Goal: Task Accomplishment & Management: Manage account settings

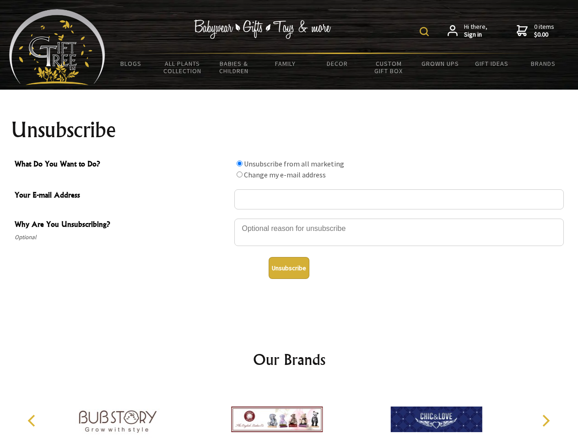
click at [426, 32] on img at bounding box center [424, 31] width 9 height 9
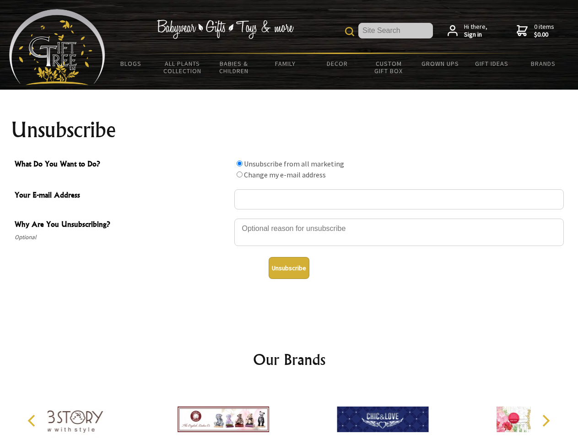
click at [289, 218] on div at bounding box center [399, 234] width 330 height 32
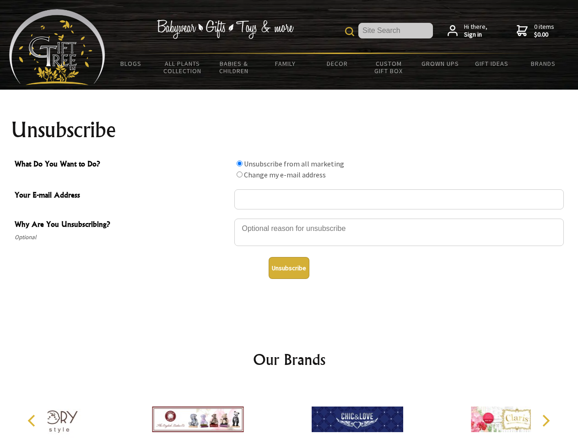
click at [239, 163] on input "What Do You Want to Do?" at bounding box center [240, 164] width 6 height 6
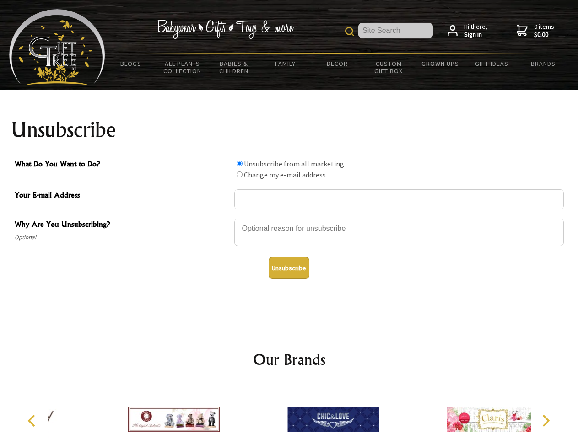
click at [239, 174] on input "What Do You Want to Do?" at bounding box center [240, 175] width 6 height 6
radio input "true"
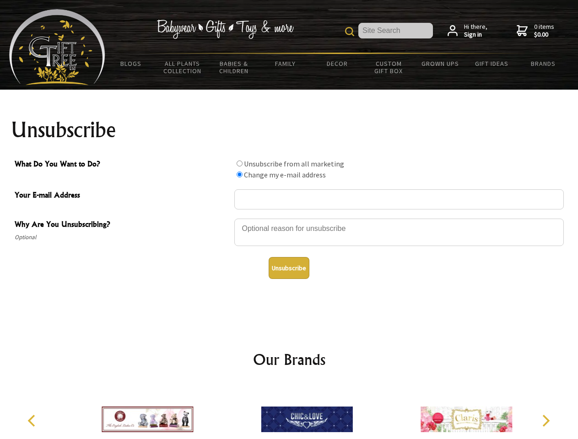
click at [289, 268] on button "Unsubscribe" at bounding box center [289, 268] width 41 height 22
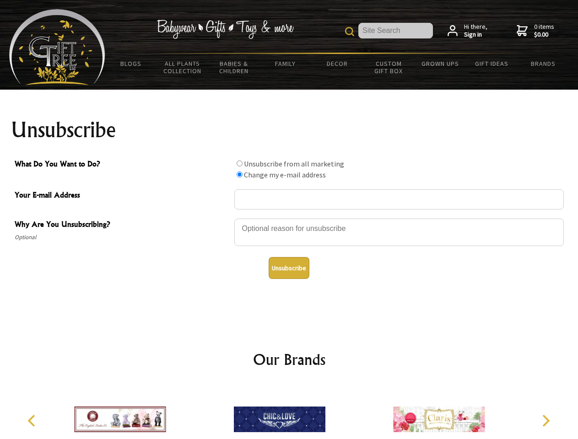
click at [33, 421] on icon "Previous" at bounding box center [33, 421] width 12 height 12
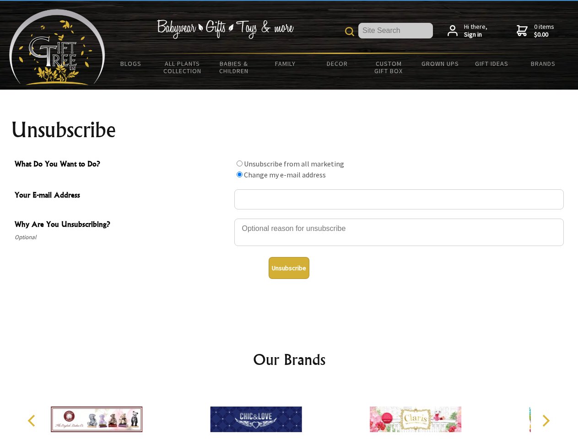
click at [546, 421] on icon "Next" at bounding box center [545, 421] width 12 height 12
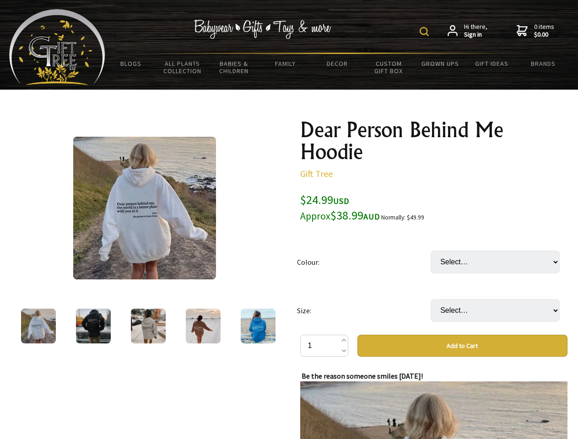
click at [426, 32] on img at bounding box center [424, 31] width 9 height 9
